Goal: Download file/media

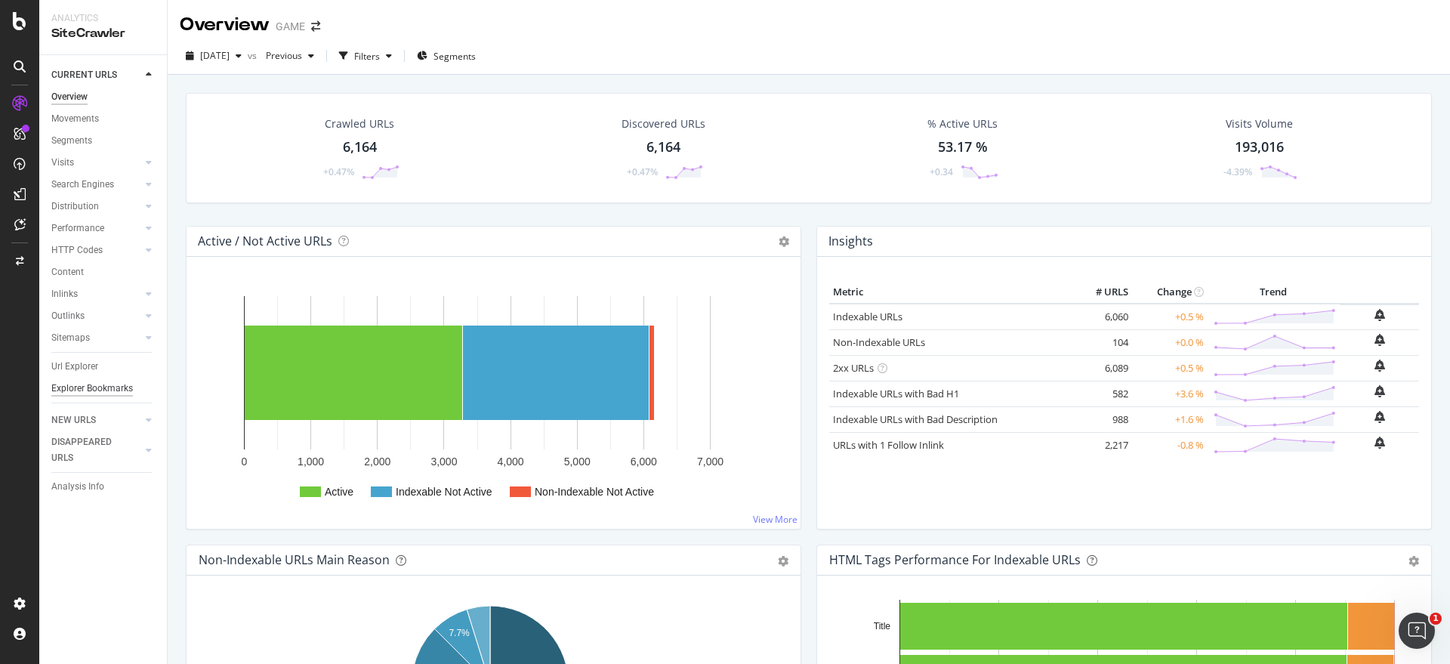
click at [80, 387] on div "Explorer Bookmarks" at bounding box center [92, 388] width 82 height 16
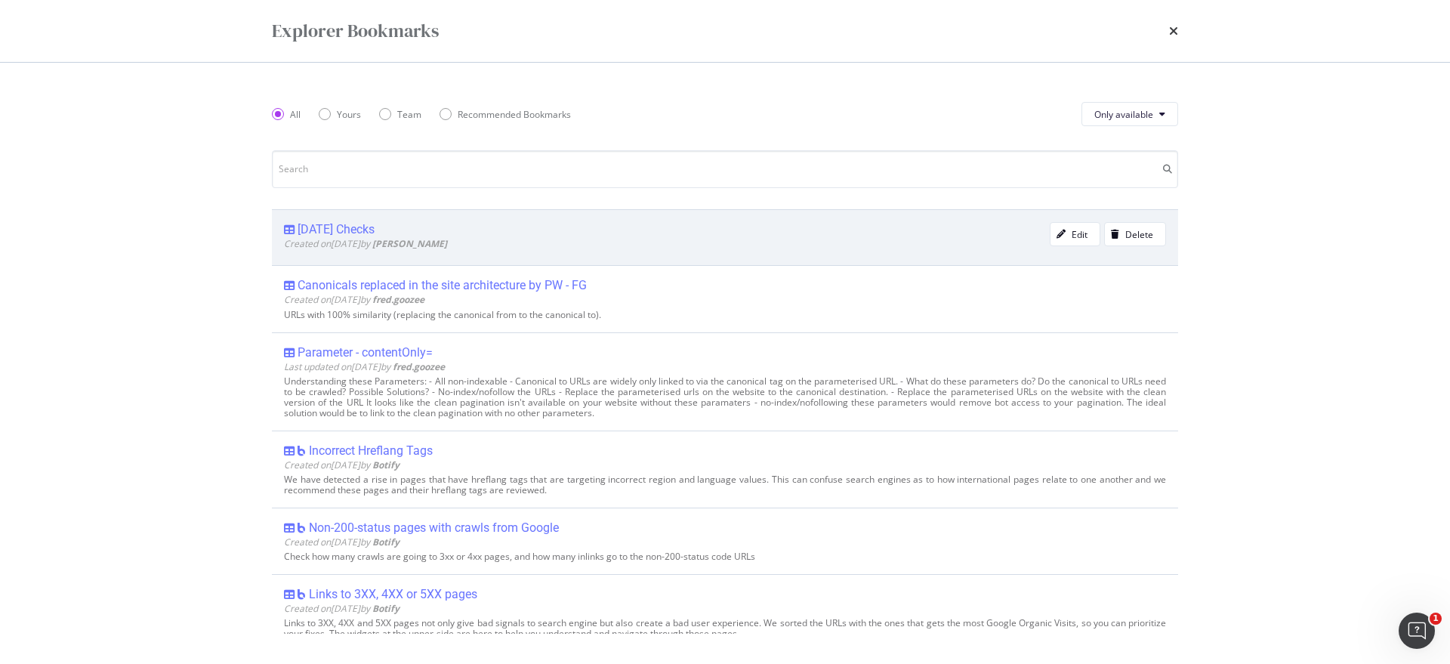
click at [319, 226] on div "[DATE] Checks" at bounding box center [335, 229] width 77 height 15
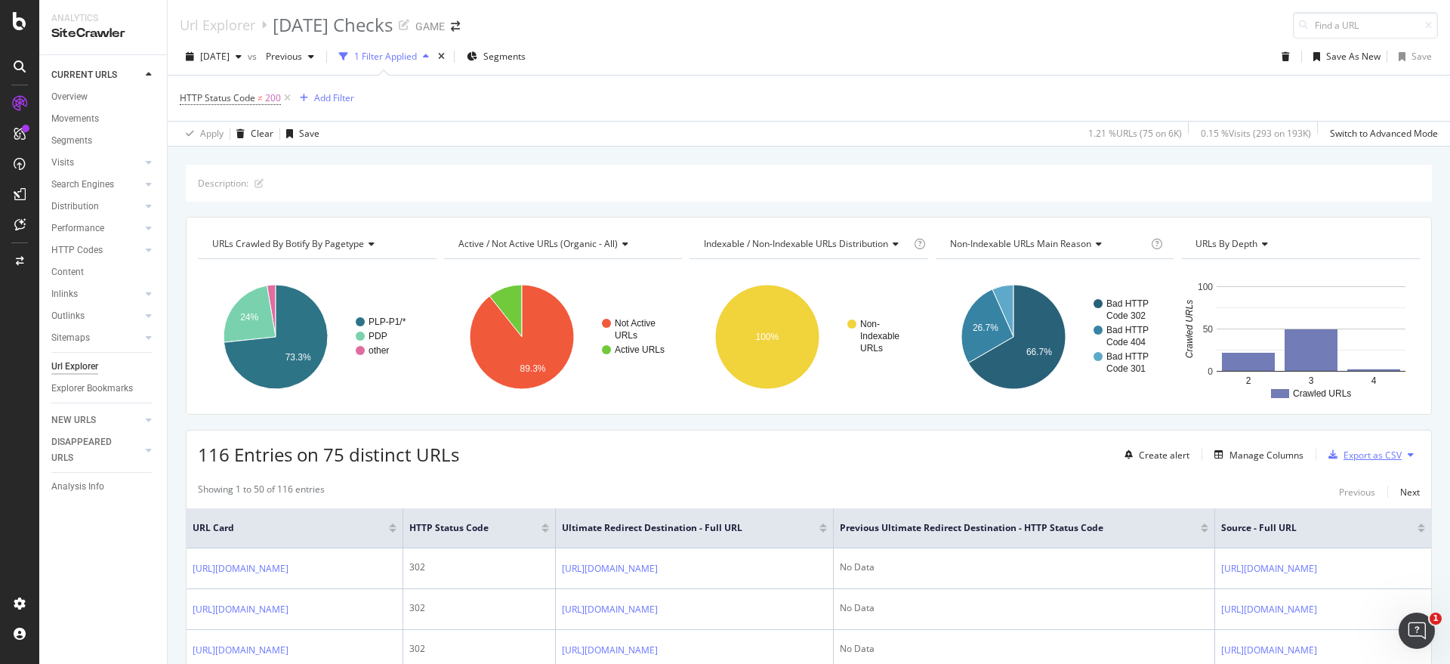
click at [1353, 459] on div "Export as CSV" at bounding box center [1372, 454] width 58 height 13
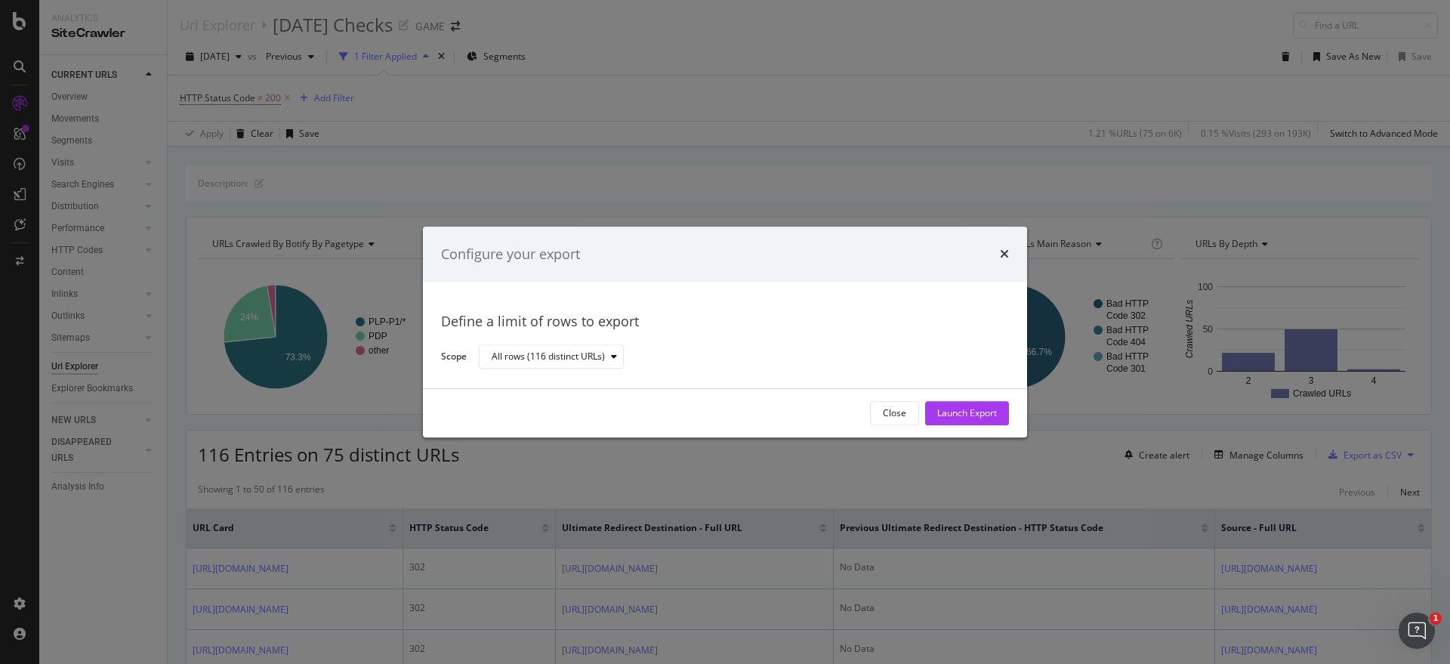
click at [969, 409] on div "Launch Export" at bounding box center [967, 413] width 60 height 13
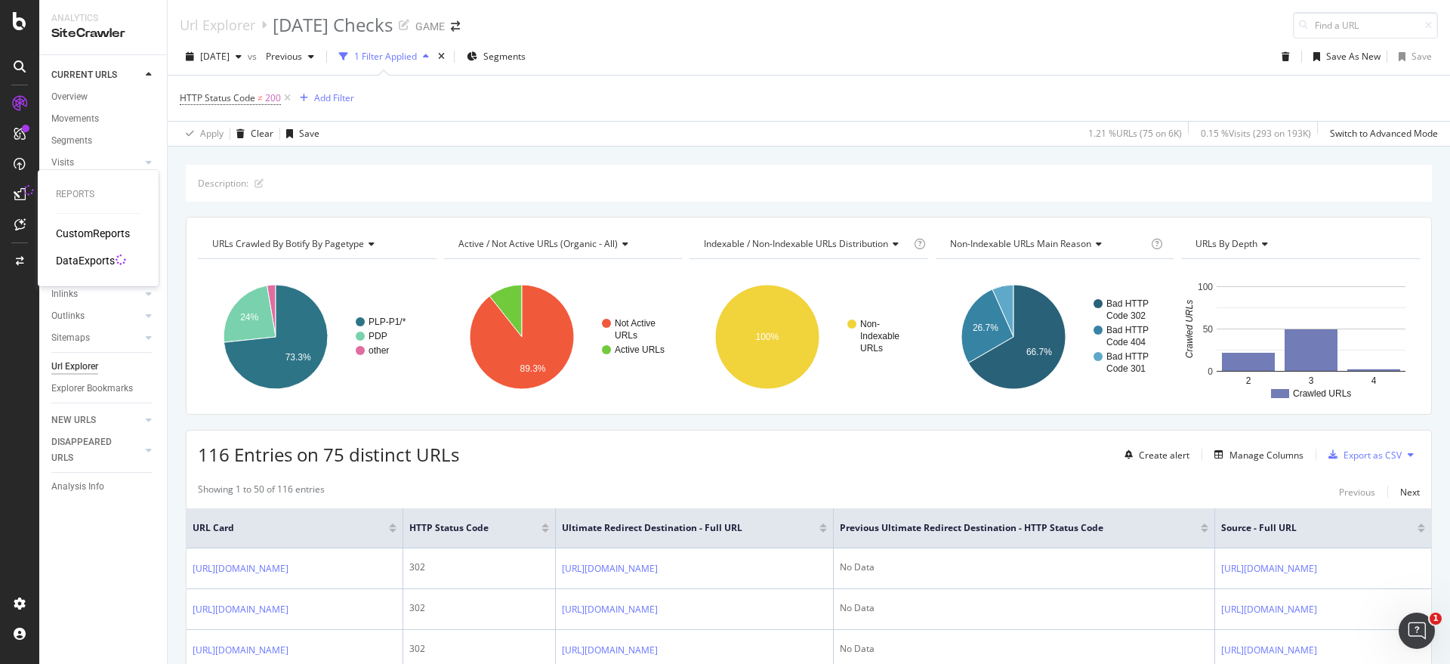
click at [94, 258] on div "DataExports" at bounding box center [85, 260] width 59 height 15
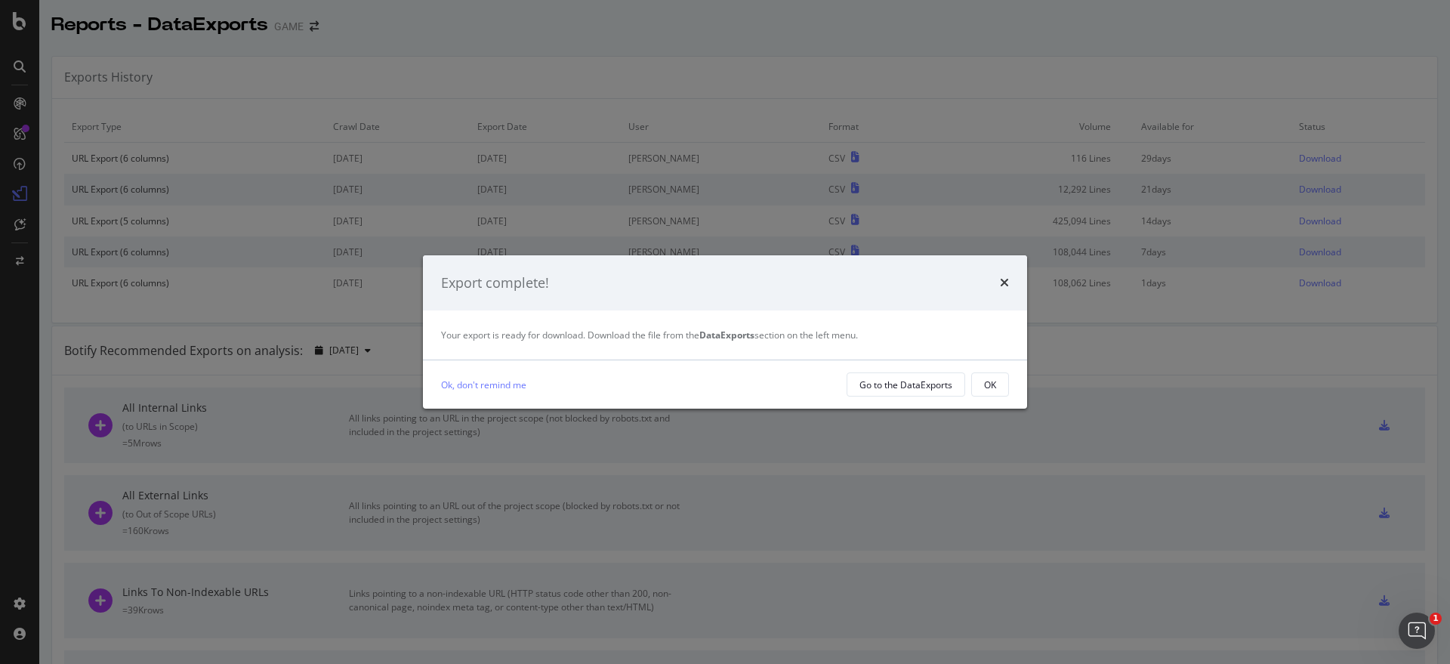
click at [987, 378] on div "OK" at bounding box center [990, 384] width 12 height 13
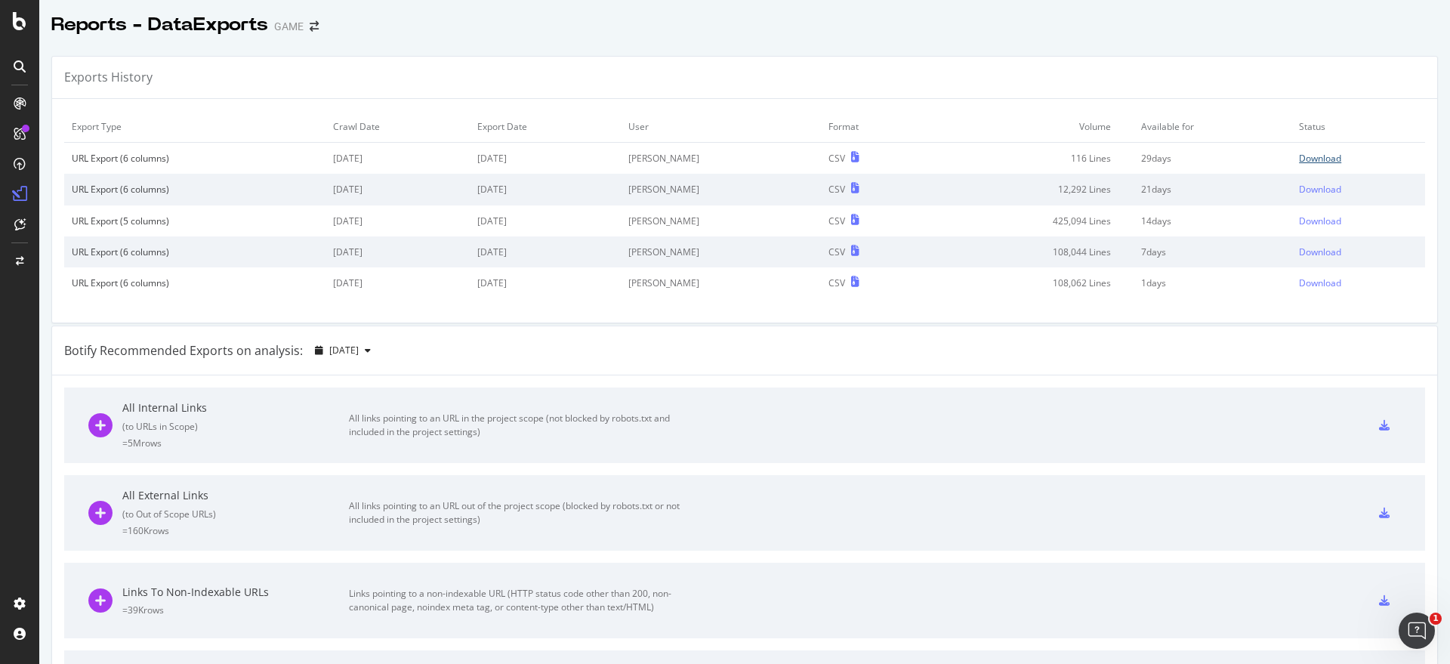
click at [1299, 160] on div "Download" at bounding box center [1320, 158] width 42 height 13
